Goal: Task Accomplishment & Management: Manage account settings

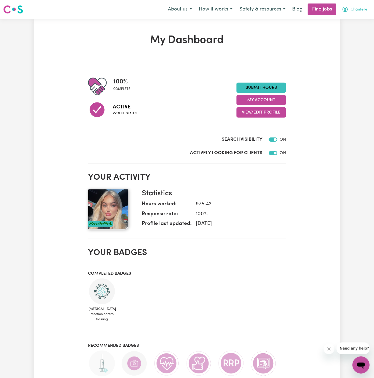
click at [363, 7] on span "Chantelle" at bounding box center [358, 10] width 17 height 6
click at [353, 21] on link "My Account" at bounding box center [349, 21] width 42 height 10
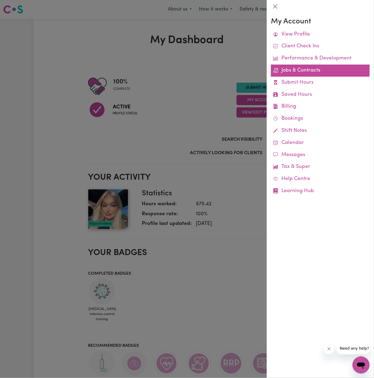
click at [310, 69] on link "Jobs & Contracts" at bounding box center [320, 71] width 99 height 12
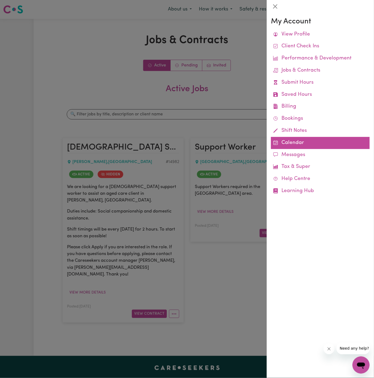
click at [292, 142] on link "Calendar" at bounding box center [320, 143] width 99 height 12
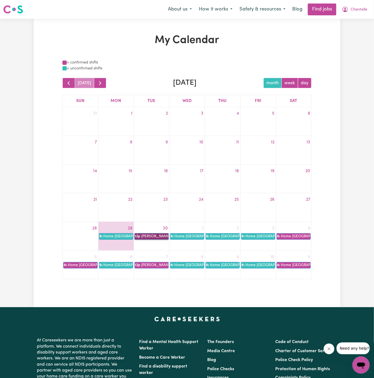
click at [160, 237] on link "12p [PERSON_NAME]" at bounding box center [151, 236] width 34 height 6
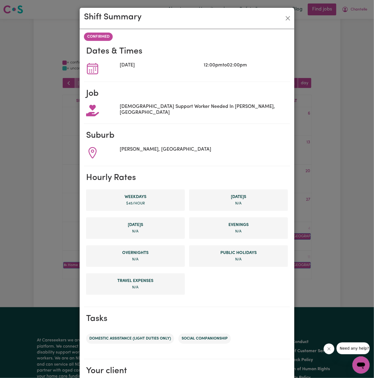
scroll to position [63, 0]
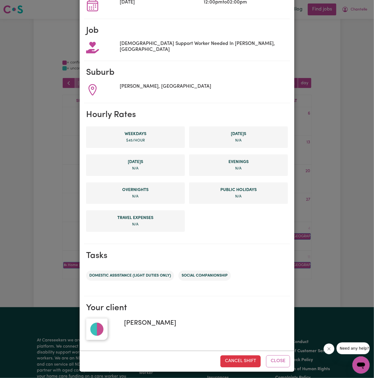
click at [159, 322] on span "[PERSON_NAME]" at bounding box center [148, 323] width 56 height 10
copy span "[PERSON_NAME]"
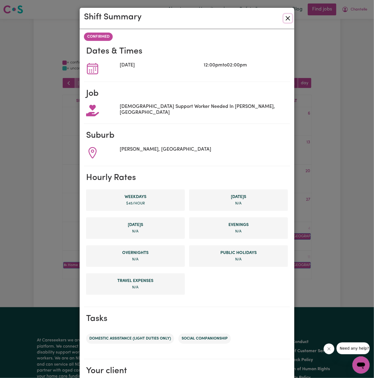
click at [288, 15] on button "Close" at bounding box center [288, 18] width 9 height 9
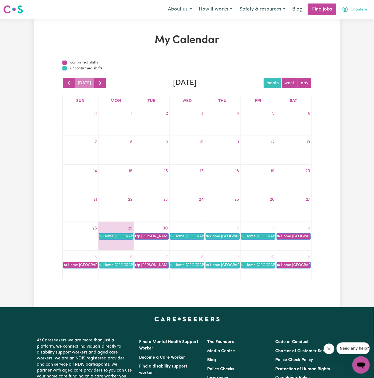
click at [358, 10] on span "Chantelle" at bounding box center [358, 10] width 17 height 6
click at [349, 41] on link "Logout" at bounding box center [349, 41] width 42 height 10
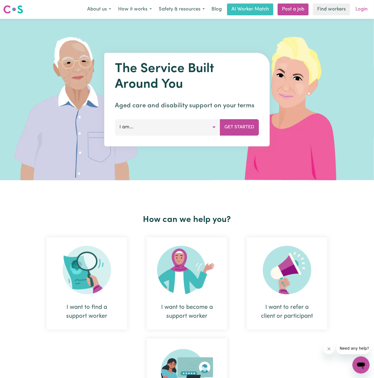
click at [359, 12] on link "Login" at bounding box center [361, 9] width 19 height 12
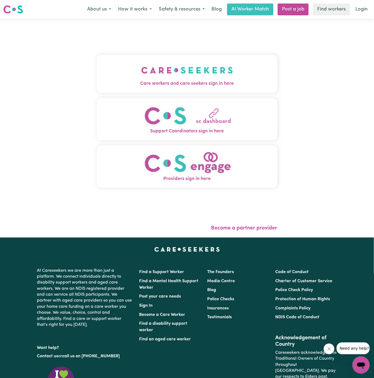
click at [195, 70] on img "Care workers and care seekers sign in here" at bounding box center [187, 70] width 92 height 20
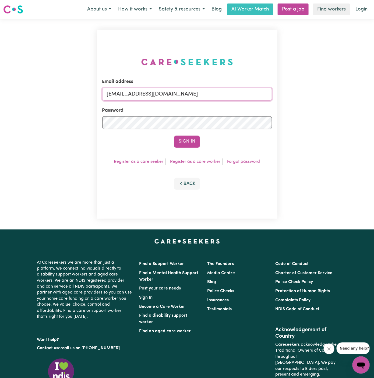
drag, startPoint x: 134, startPoint y: 95, endPoint x: 369, endPoint y: 111, distance: 236.1
click at [369, 111] on div "Email address [EMAIL_ADDRESS][DOMAIN_NAME] Password Sign In Register as a care …" at bounding box center [187, 124] width 374 height 211
click at [138, 94] on input "superuser~kit" at bounding box center [187, 94] width 170 height 13
paste input "[EMAIL_ADDRESS][DOMAIN_NAME]"
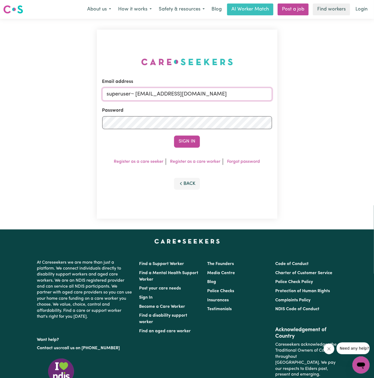
click at [174, 136] on button "Sign In" at bounding box center [187, 142] width 26 height 12
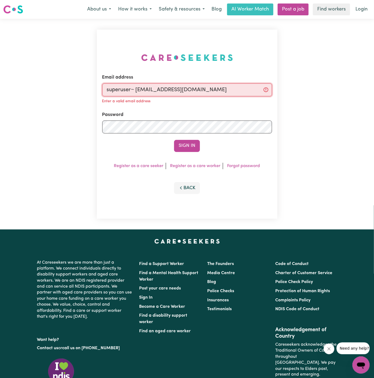
click at [137, 92] on input "superuser~ [EMAIL_ADDRESS][DOMAIN_NAME]" at bounding box center [187, 89] width 170 height 13
type input "superuser~[EMAIL_ADDRESS][DOMAIN_NAME]"
click at [174, 140] on button "Sign In" at bounding box center [187, 146] width 26 height 12
